Goal: Navigation & Orientation: Find specific page/section

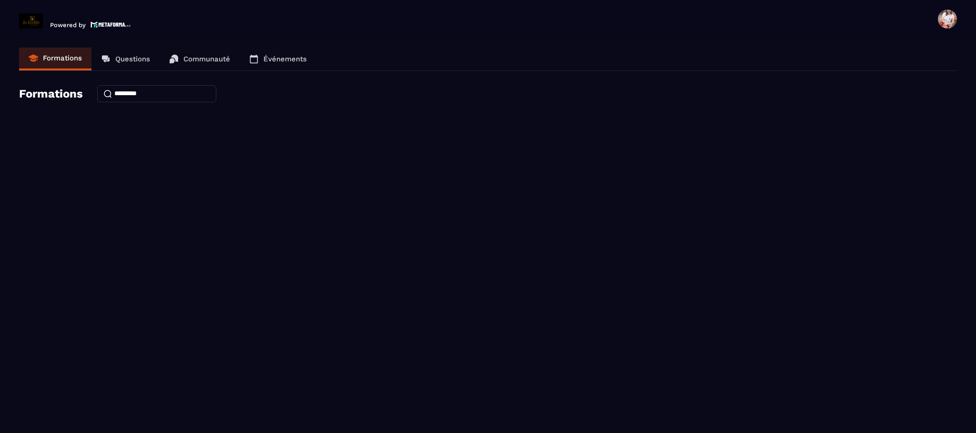
click at [50, 62] on link "Formations" at bounding box center [55, 59] width 72 height 23
click at [136, 58] on p "Questions" at bounding box center [132, 59] width 35 height 9
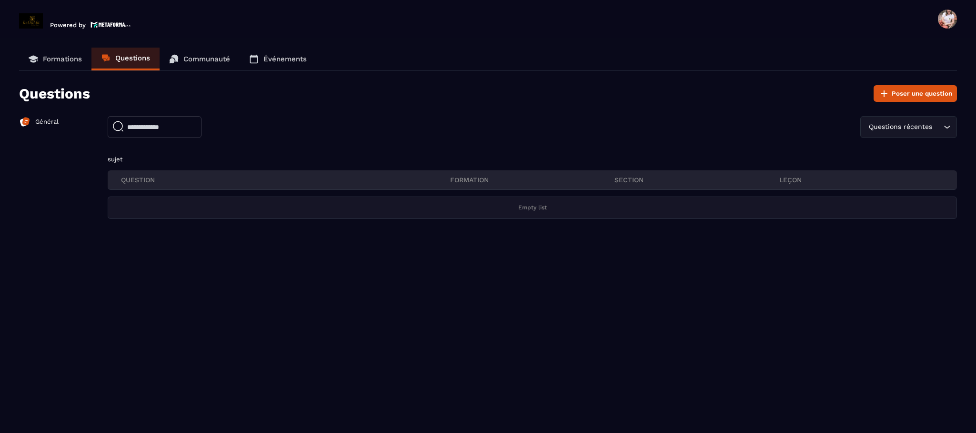
click at [193, 65] on link "Communauté" at bounding box center [200, 59] width 80 height 23
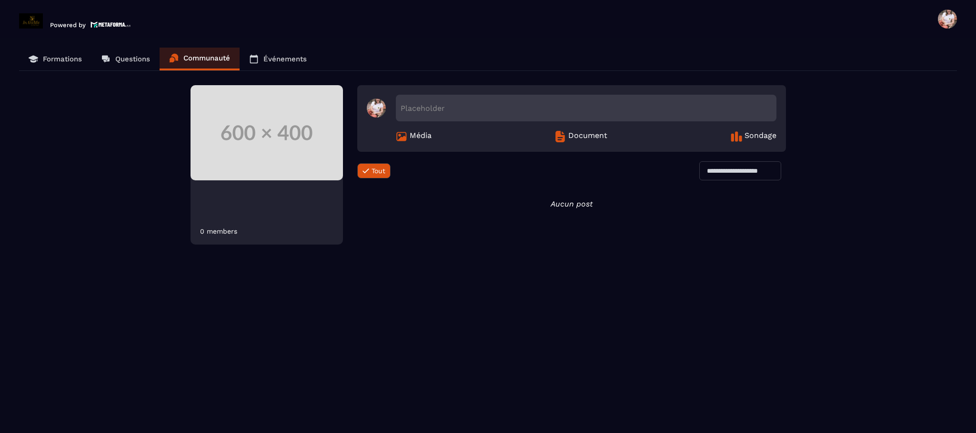
click at [275, 60] on p "Événements" at bounding box center [284, 59] width 43 height 9
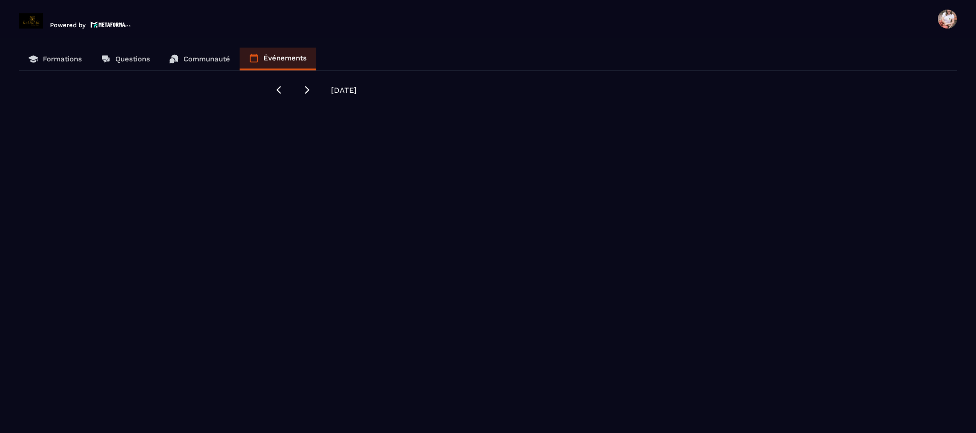
click at [57, 56] on p "Formations" at bounding box center [62, 59] width 39 height 9
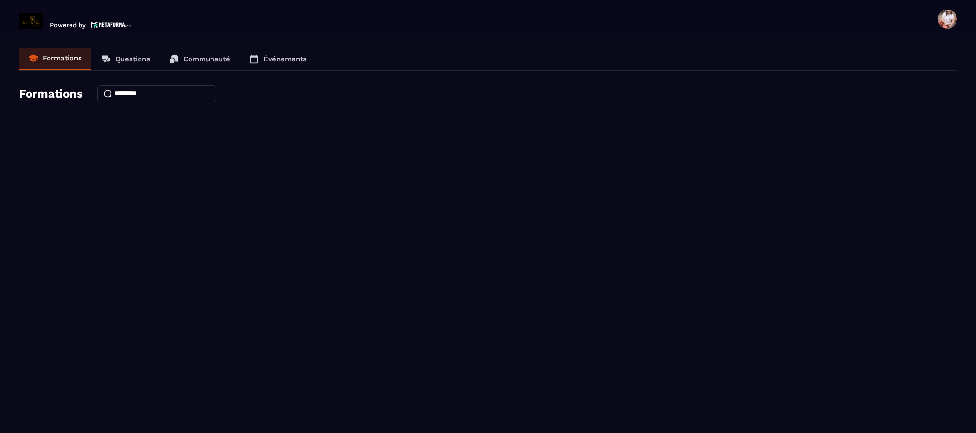
click at [114, 94] on input at bounding box center [156, 93] width 119 height 17
type input "**********"
click at [948, 20] on span at bounding box center [947, 19] width 19 height 19
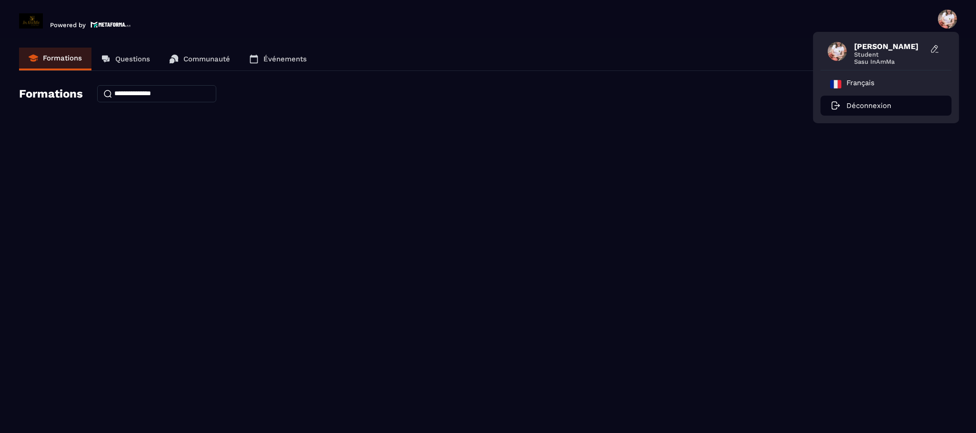
click at [879, 103] on p "Déconnexion" at bounding box center [868, 105] width 45 height 9
